Goal: Task Accomplishment & Management: Manage account settings

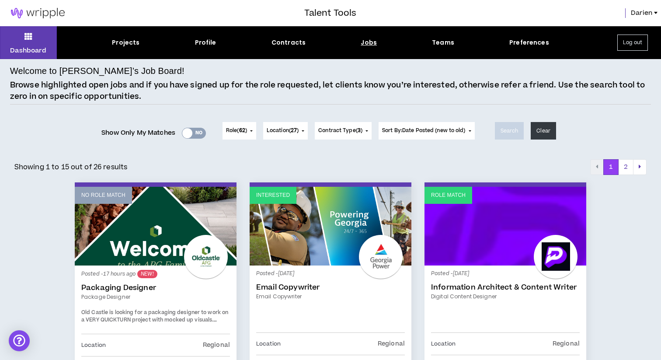
scroll to position [468, 0]
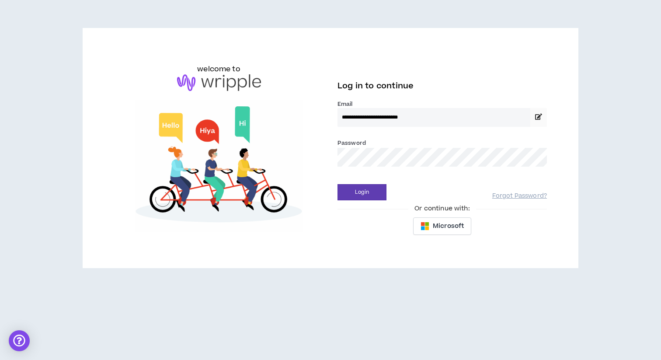
click at [360, 202] on div "**********" at bounding box center [443, 148] width 224 height 184
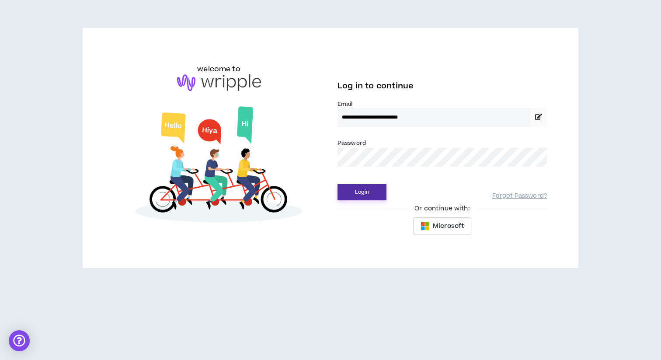
click at [361, 196] on button "Login" at bounding box center [362, 192] width 49 height 16
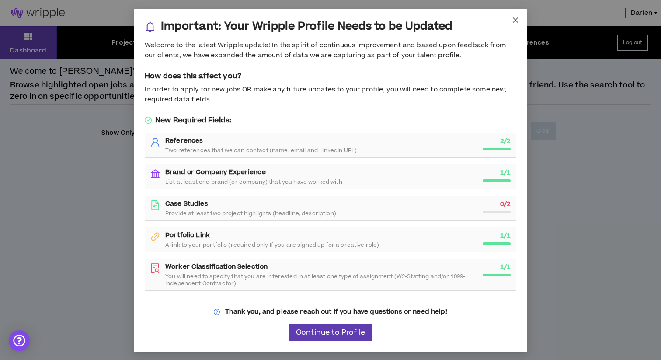
click at [517, 23] on icon "close" at bounding box center [515, 20] width 7 height 7
